Goal: Task Accomplishment & Management: Manage account settings

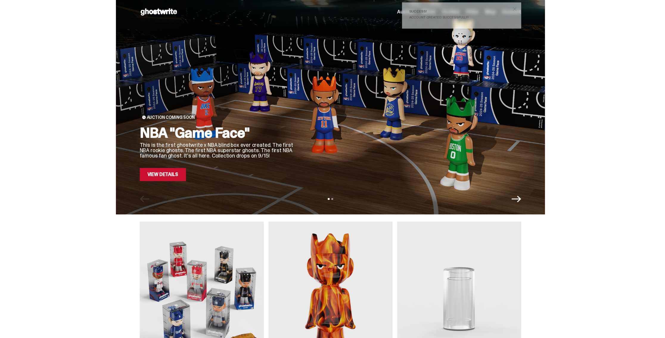
click at [517, 8] on span "close" at bounding box center [515, 9] width 6 height 6
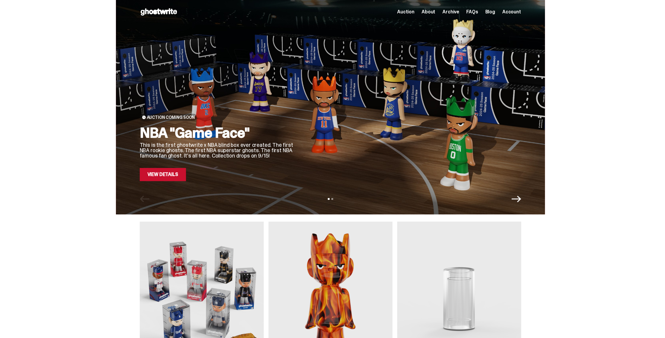
click at [513, 10] on span "Account" at bounding box center [512, 12] width 19 height 5
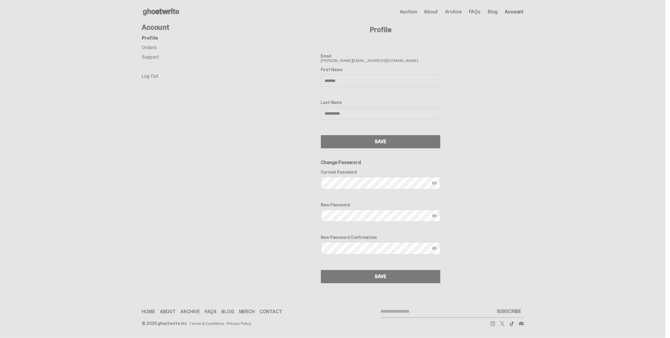
click at [354, 61] on span "Email [PERSON_NAME][EMAIL_ADDRESS][DOMAIN_NAME]" at bounding box center [380, 58] width 119 height 9
click at [367, 60] on span "Email [PERSON_NAME][EMAIL_ADDRESS][DOMAIN_NAME]" at bounding box center [380, 58] width 119 height 9
click at [352, 61] on span "Email [PERSON_NAME][EMAIL_ADDRESS][DOMAIN_NAME]" at bounding box center [380, 58] width 119 height 9
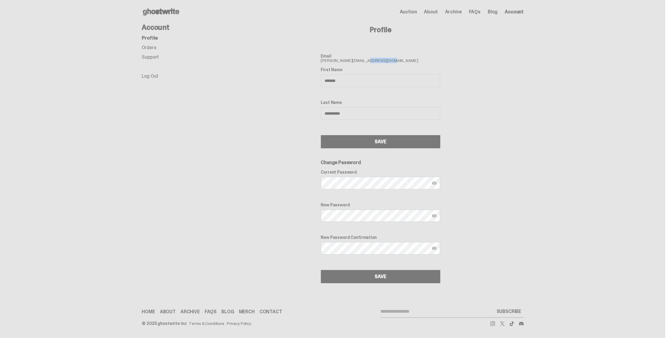
click at [352, 61] on span "Email [PERSON_NAME][EMAIL_ADDRESS][DOMAIN_NAME]" at bounding box center [380, 58] width 119 height 9
click at [368, 61] on span "Email [PERSON_NAME][EMAIL_ADDRESS][DOMAIN_NAME]" at bounding box center [380, 58] width 119 height 9
click at [354, 60] on span "Email [PERSON_NAME][EMAIL_ADDRESS][DOMAIN_NAME]" at bounding box center [380, 58] width 119 height 9
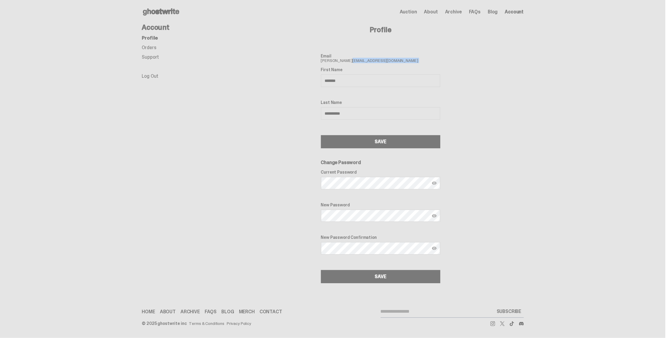
click at [354, 60] on span "Email [PERSON_NAME][EMAIL_ADDRESS][DOMAIN_NAME]" at bounding box center [380, 58] width 119 height 9
click at [149, 76] on link "Log Out" at bounding box center [150, 76] width 17 height 6
